Goal: Browse casually: Explore the website without a specific task or goal

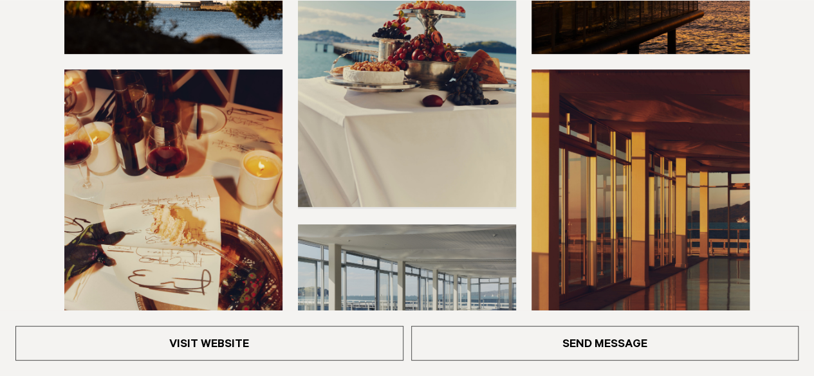
scroll to position [386, 0]
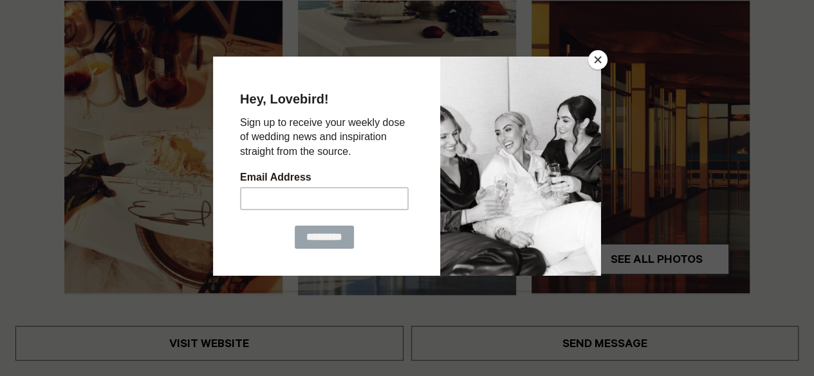
click at [597, 56] on button "Close" at bounding box center [597, 59] width 19 height 19
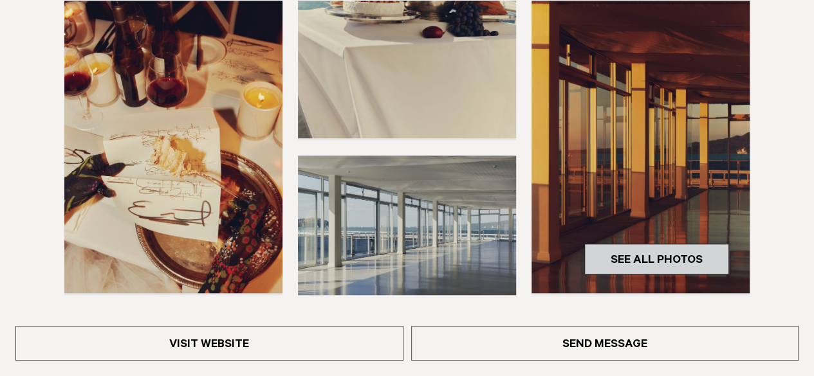
click at [671, 255] on link "See All Photos" at bounding box center [656, 259] width 145 height 31
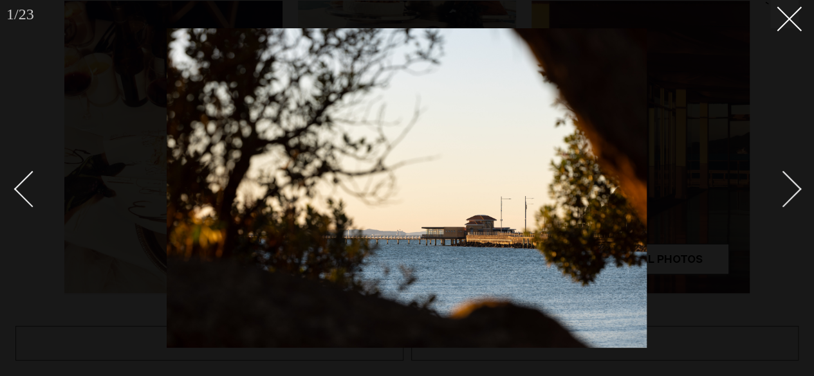
click at [793, 203] on link at bounding box center [776, 188] width 45 height 64
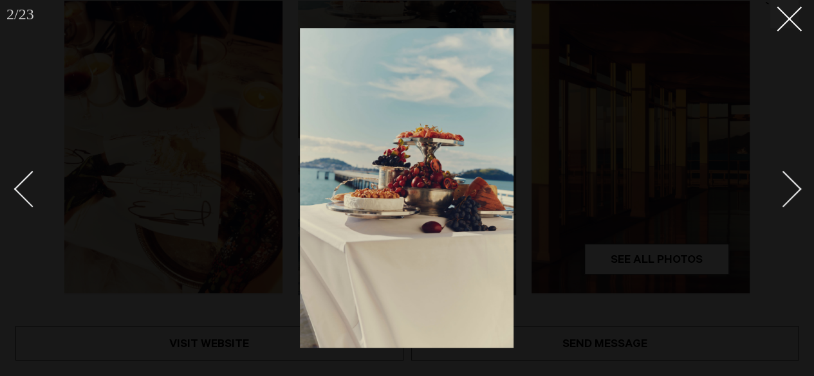
click at [793, 203] on link at bounding box center [776, 188] width 45 height 64
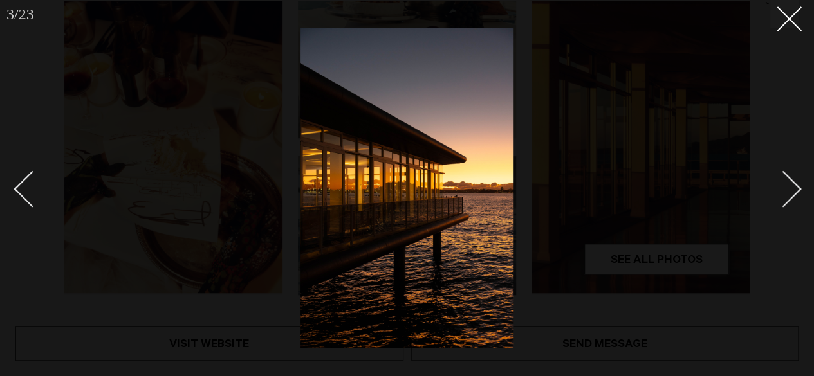
click at [793, 203] on link at bounding box center [776, 188] width 45 height 64
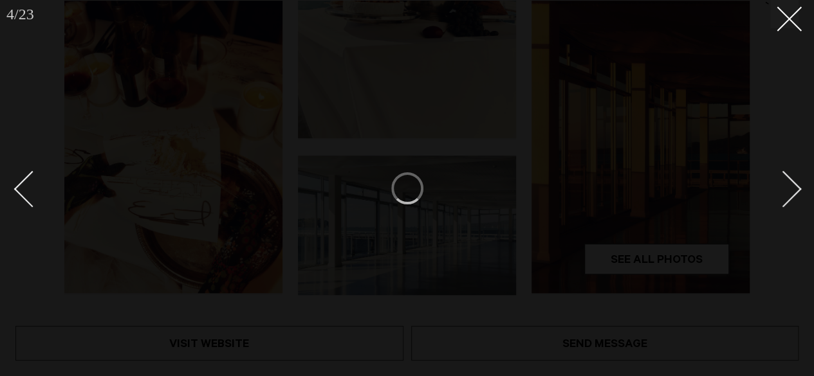
click at [793, 203] on link at bounding box center [776, 188] width 45 height 64
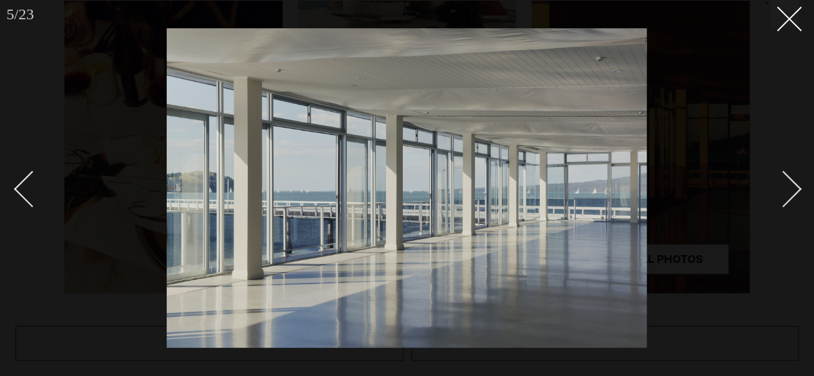
click at [792, 197] on div "Next slide" at bounding box center [783, 189] width 37 height 37
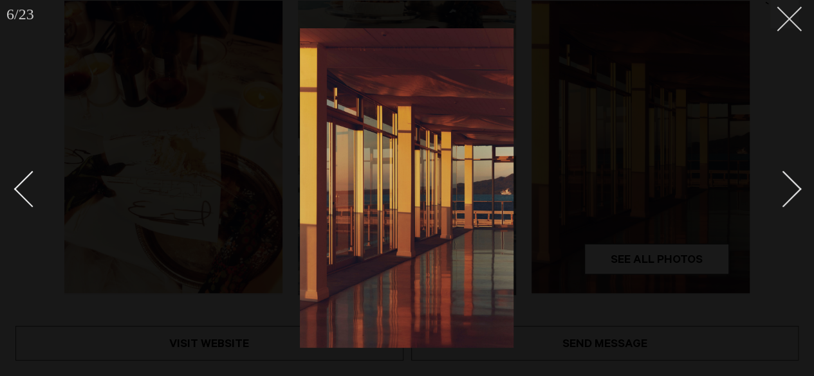
click at [794, 17] on button at bounding box center [784, 14] width 28 height 28
